Goal: Task Accomplishment & Management: Manage account settings

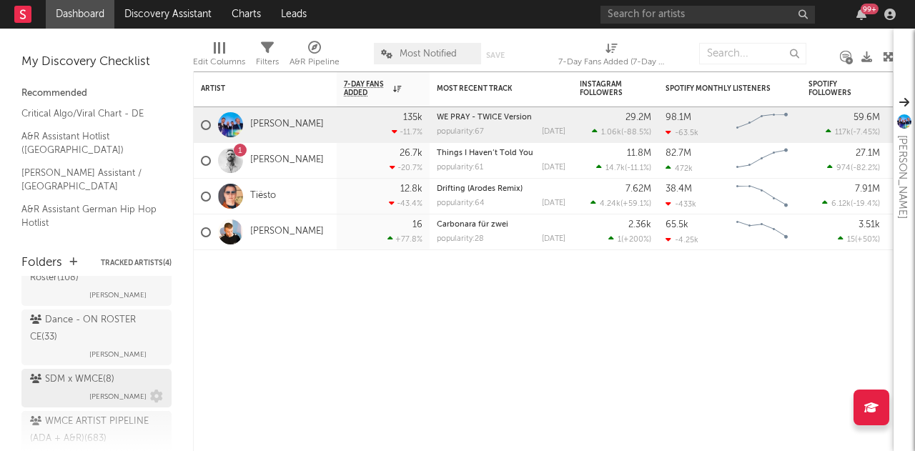
scroll to position [135, 0]
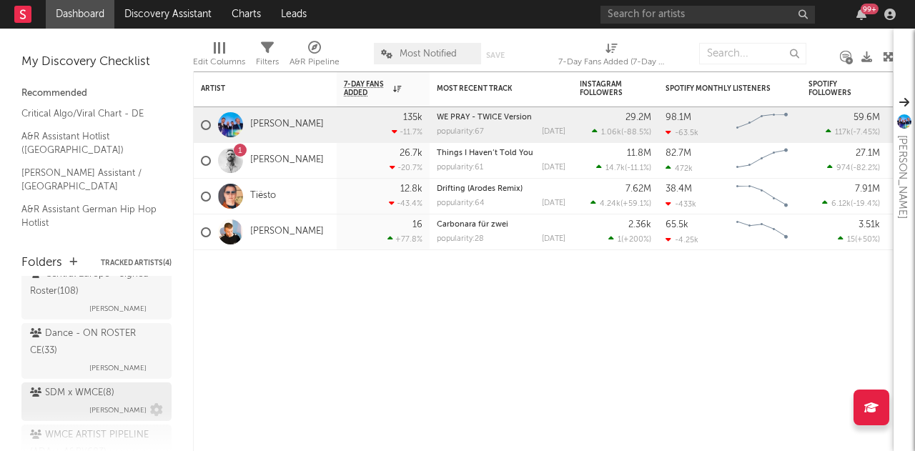
click at [61, 347] on div "Dance - ON ROSTER CE ( 33 )" at bounding box center [94, 342] width 129 height 34
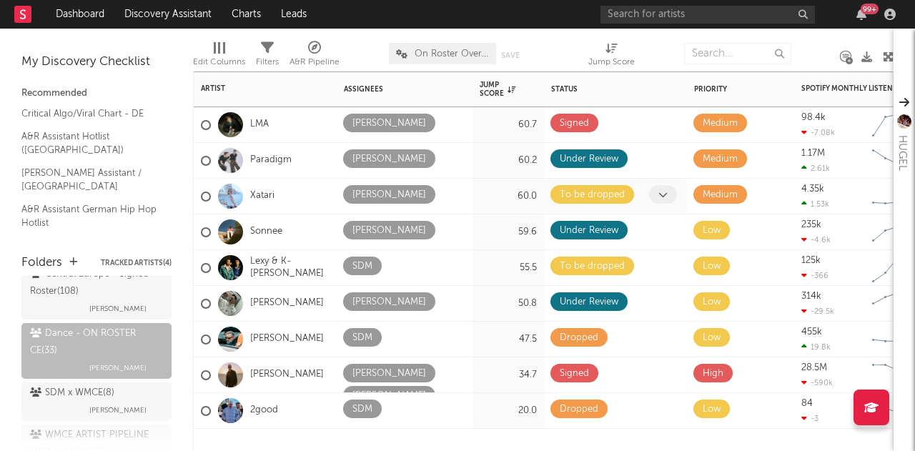
click at [658, 190] on icon at bounding box center [662, 194] width 9 height 9
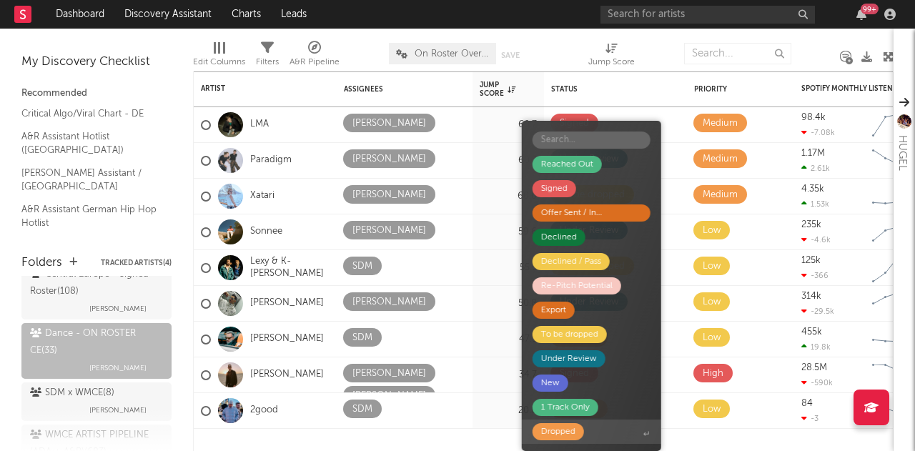
click at [557, 429] on div "Dropped" at bounding box center [558, 431] width 34 height 17
